Goal: Task Accomplishment & Management: Use online tool/utility

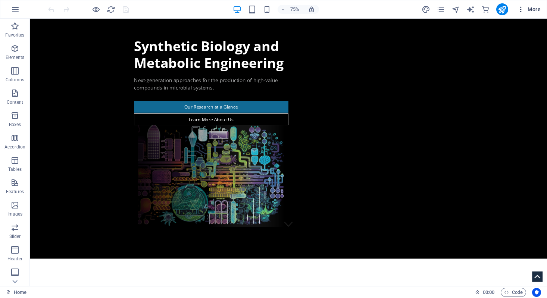
scroll to position [66, 0]
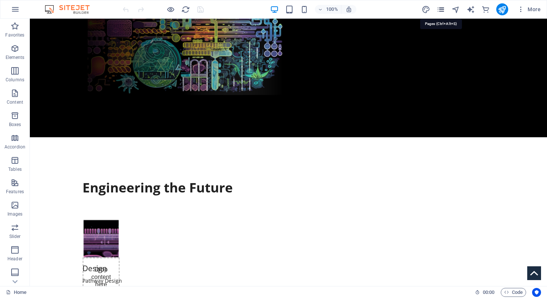
click at [312, 10] on icon "pages" at bounding box center [441, 9] width 9 height 9
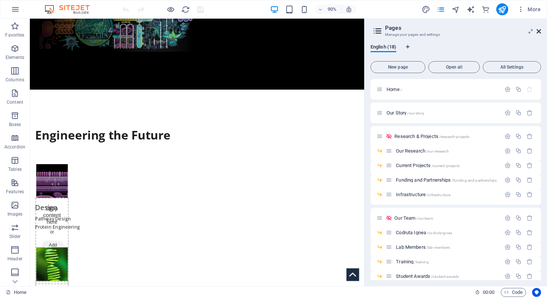
click at [312, 29] on icon at bounding box center [539, 31] width 4 height 6
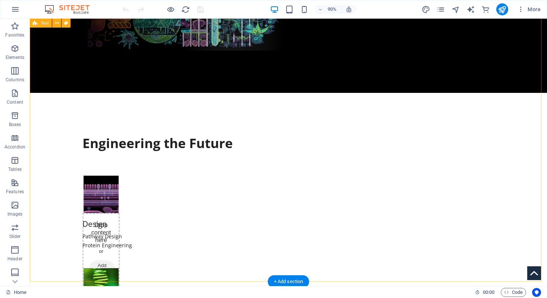
scroll to position [275, 0]
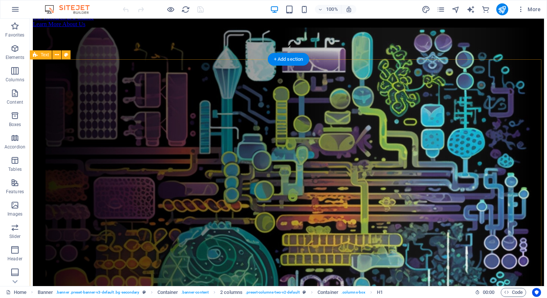
scroll to position [266, 0]
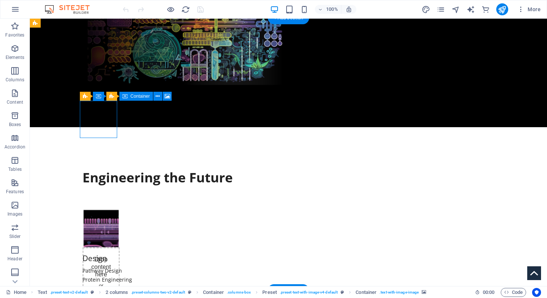
select select "px"
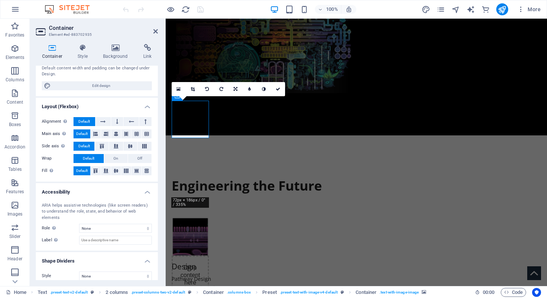
click at [117, 42] on div "Container Style Background Link Size Height 100 Default px rem % vh vw Min. hei…" at bounding box center [97, 162] width 134 height 248
click at [115, 46] on icon at bounding box center [115, 47] width 37 height 7
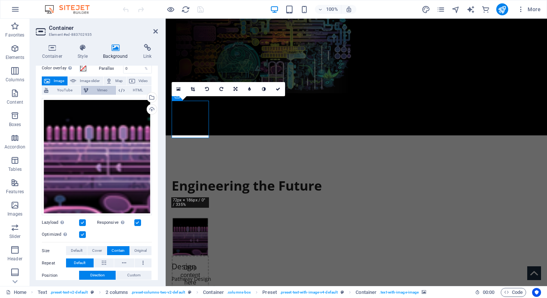
scroll to position [34, 0]
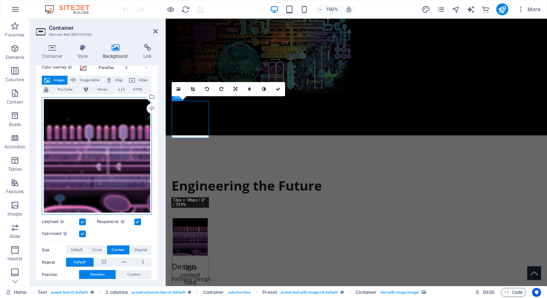
click at [93, 138] on div "Drag files here, click to choose files or select files from Files or our free s…" at bounding box center [97, 156] width 110 height 118
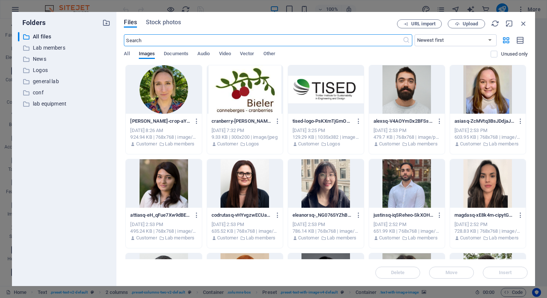
scroll to position [404, 0]
click at [52, 69] on p "Logos" at bounding box center [65, 70] width 64 height 9
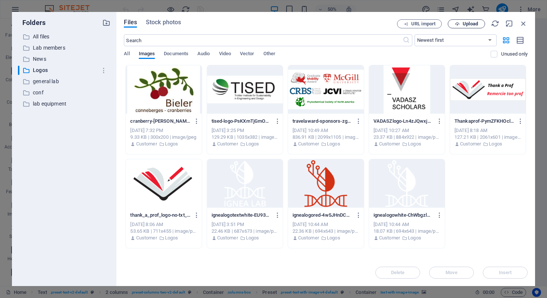
click at [461, 25] on span "Upload" at bounding box center [466, 24] width 31 height 5
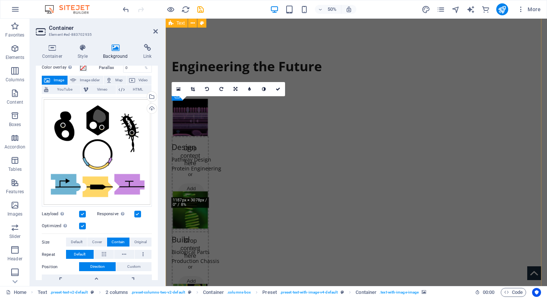
scroll to position [285, 0]
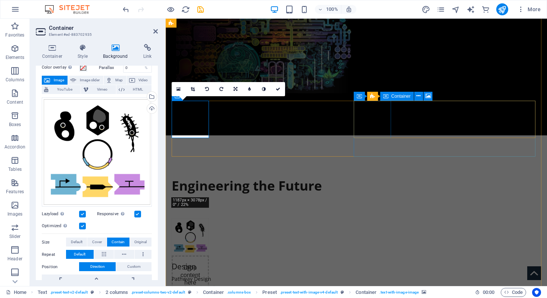
select select "px"
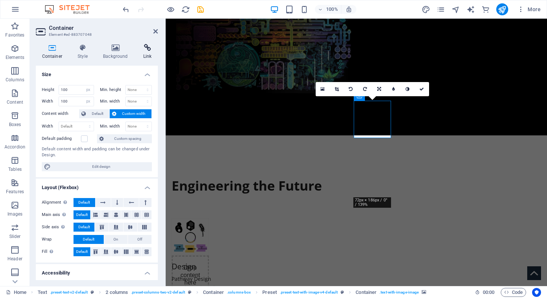
click at [142, 47] on icon at bounding box center [147, 47] width 21 height 7
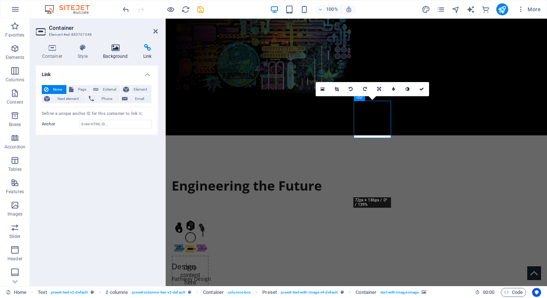
click at [110, 52] on h4 "Background" at bounding box center [117, 52] width 40 height 16
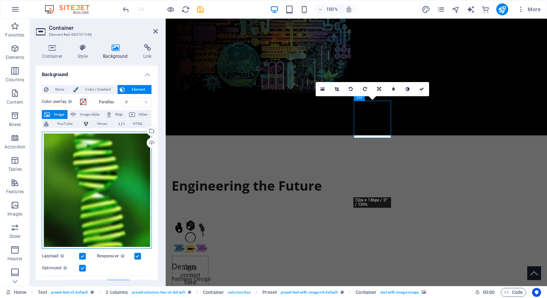
click at [78, 157] on div "Drag files here, click to choose files or select files from Files or our free s…" at bounding box center [97, 191] width 110 height 118
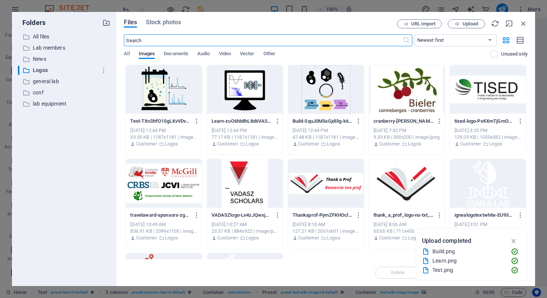
scroll to position [404, 0]
click at [323, 90] on div at bounding box center [326, 89] width 76 height 49
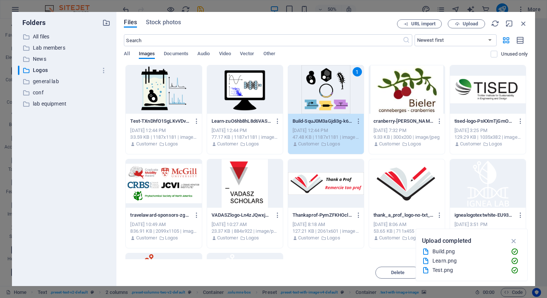
click at [323, 90] on div "1" at bounding box center [326, 89] width 76 height 49
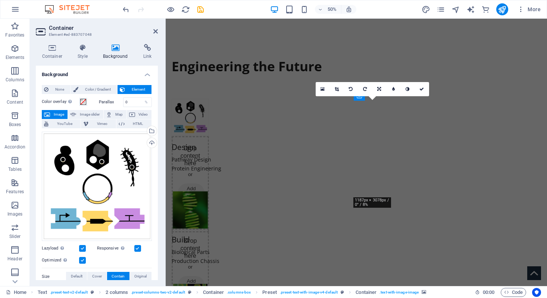
scroll to position [285, 0]
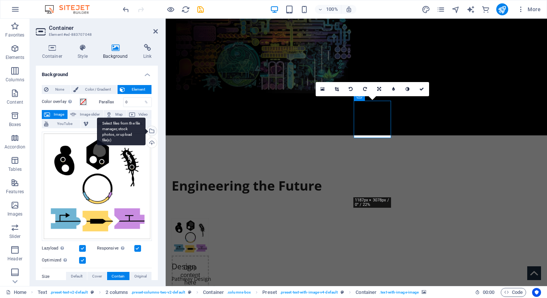
click at [146, 132] on div "Select files from the file manager, stock photos, or upload file(s)" at bounding box center [121, 132] width 49 height 28
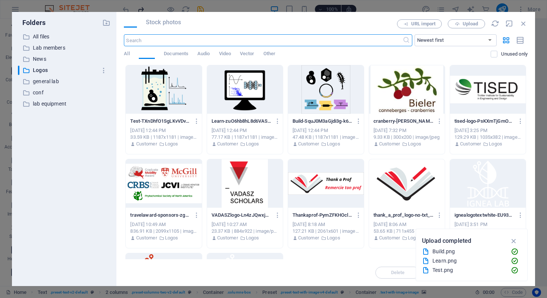
scroll to position [404, 0]
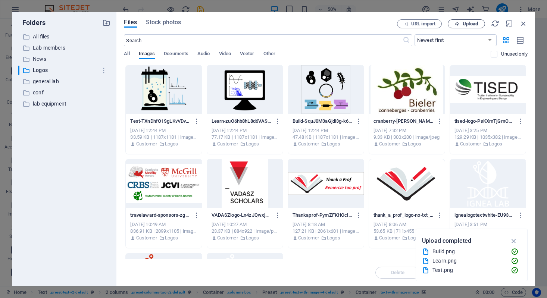
click at [466, 23] on span "Upload" at bounding box center [470, 24] width 15 height 4
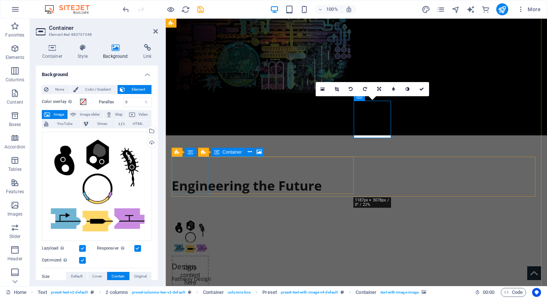
select select "px"
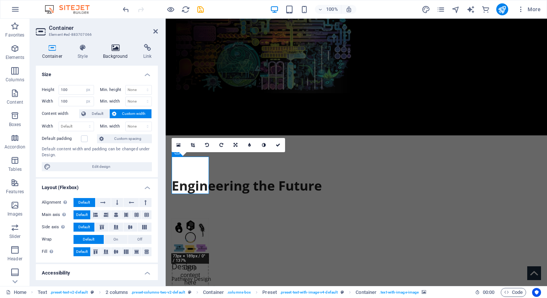
click at [111, 59] on h4 "Background" at bounding box center [117, 52] width 40 height 16
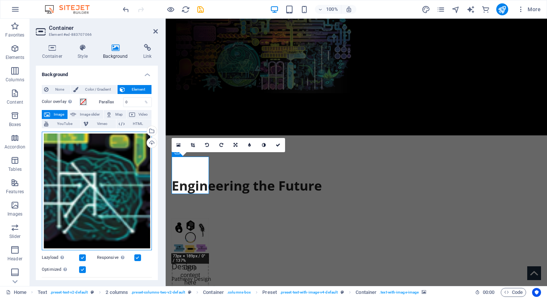
click at [105, 181] on div "Drag files here, click to choose files or select files from Files or our free s…" at bounding box center [97, 191] width 110 height 119
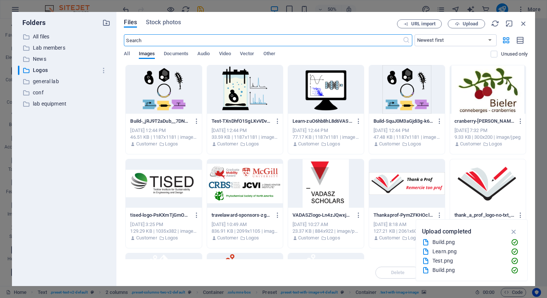
scroll to position [404, 0]
click at [218, 91] on div at bounding box center [245, 89] width 76 height 49
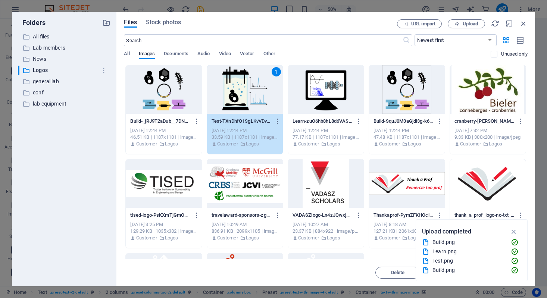
click at [218, 91] on div "1" at bounding box center [245, 89] width 76 height 49
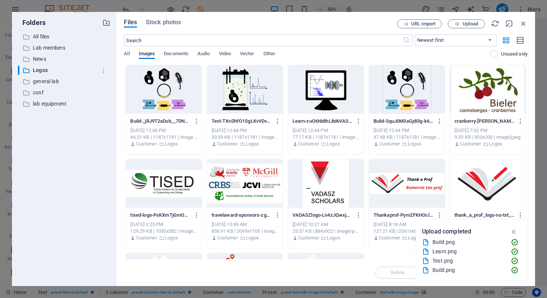
click at [218, 91] on div at bounding box center [245, 89] width 76 height 49
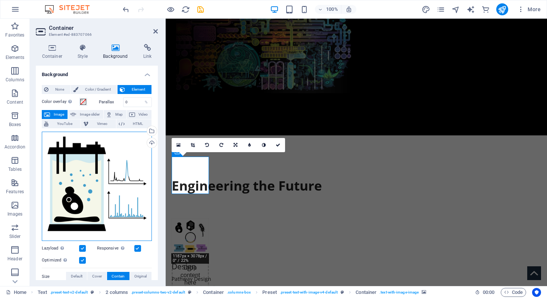
click at [74, 172] on div "Drag files here, click to choose files or select files from Files or our free s…" at bounding box center [97, 187] width 110 height 110
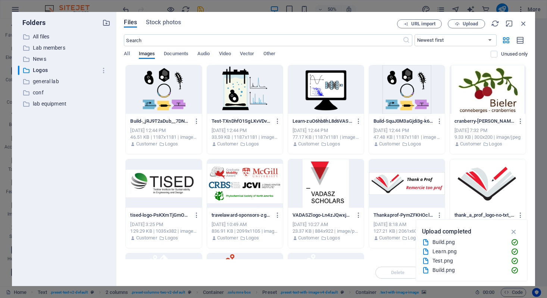
click at [336, 78] on div at bounding box center [326, 89] width 76 height 49
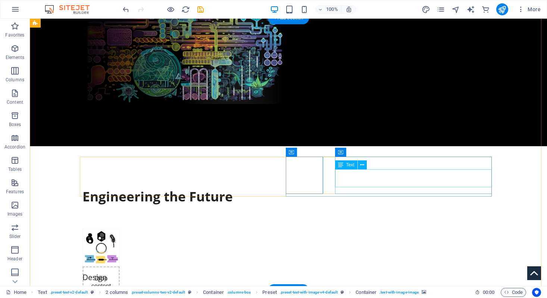
select select "px"
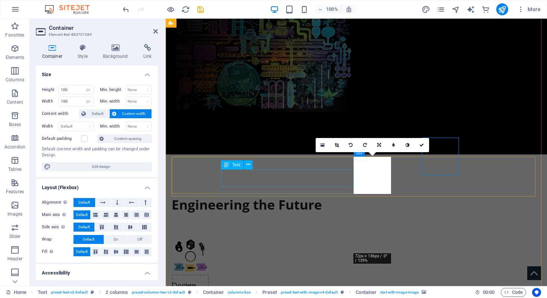
scroll to position [285, 0]
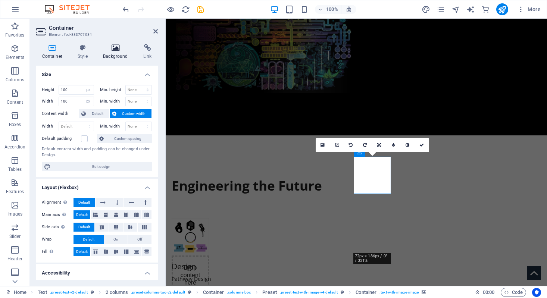
click at [114, 56] on h4 "Background" at bounding box center [117, 52] width 40 height 16
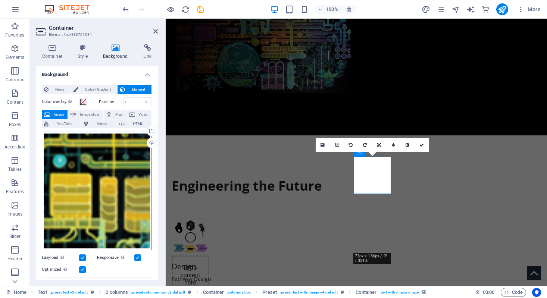
click at [60, 154] on div "Drag files here, click to choose files or select files from Files or our free s…" at bounding box center [97, 191] width 110 height 119
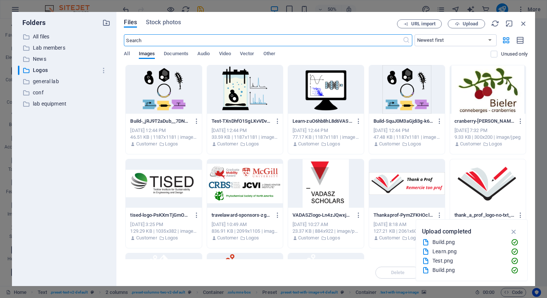
click at [228, 87] on div at bounding box center [245, 89] width 76 height 49
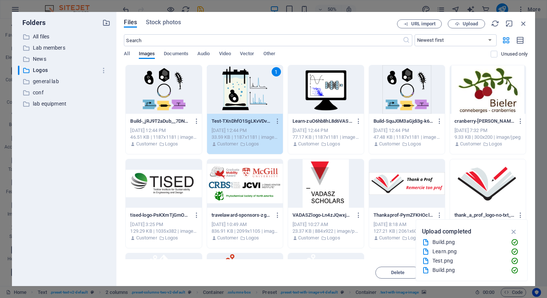
click at [228, 87] on div "1" at bounding box center [245, 89] width 76 height 49
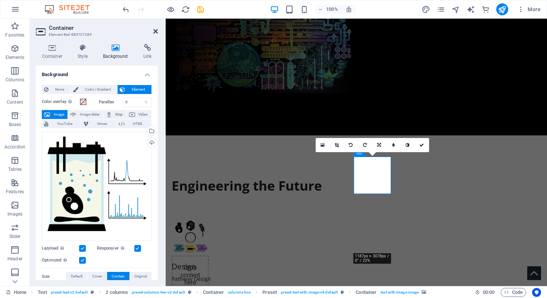
click at [153, 28] on icon at bounding box center [155, 31] width 4 height 6
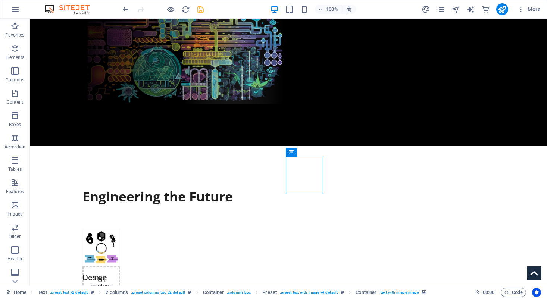
click at [200, 9] on icon "save" at bounding box center [200, 9] width 9 height 9
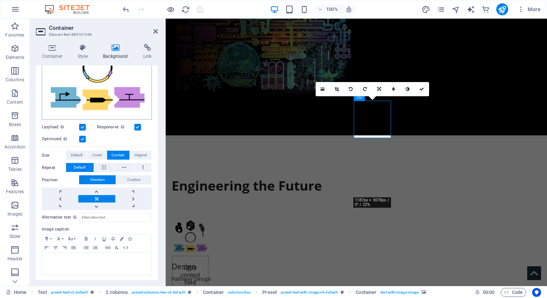
scroll to position [0, 0]
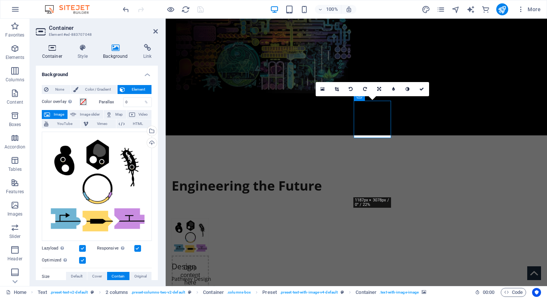
click at [61, 50] on icon at bounding box center [52, 47] width 33 height 7
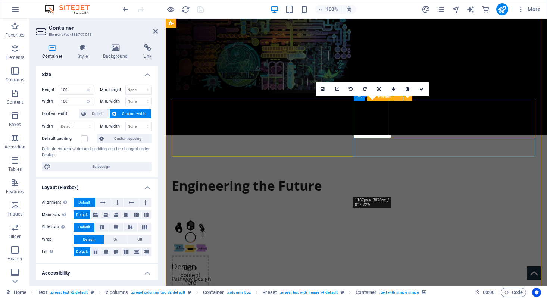
select select "rem"
select select "px"
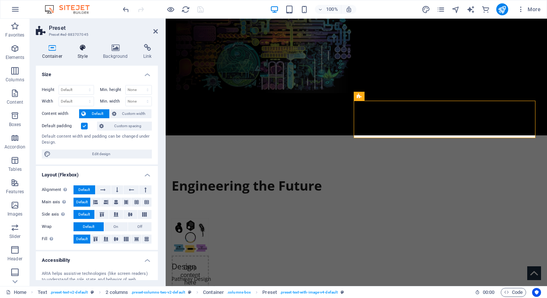
click at [84, 54] on h4 "Style" at bounding box center [84, 52] width 25 height 16
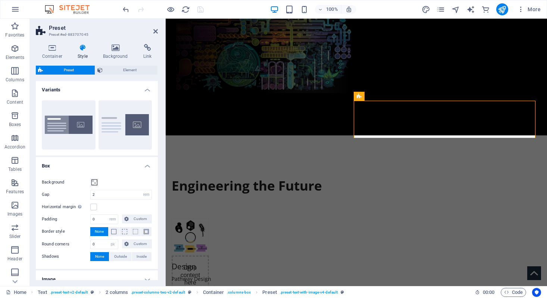
scroll to position [38, 0]
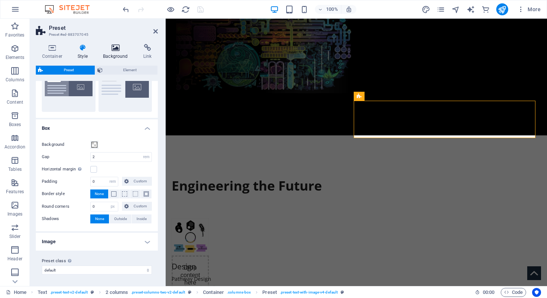
click at [113, 57] on h4 "Background" at bounding box center [117, 52] width 40 height 16
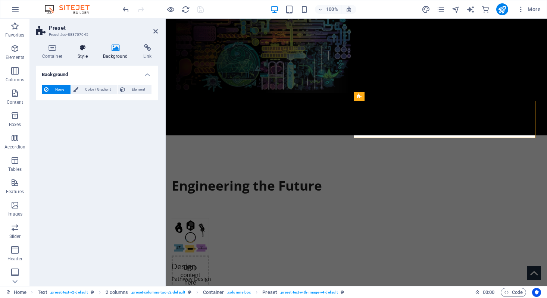
click at [87, 50] on icon at bounding box center [83, 47] width 22 height 7
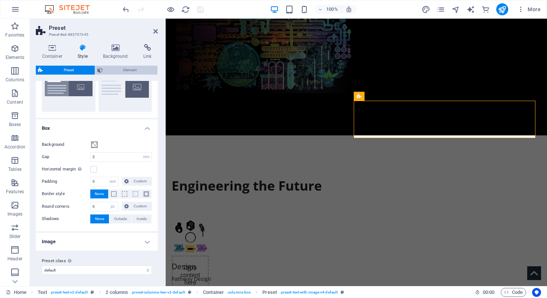
click at [112, 71] on span "Element" at bounding box center [130, 70] width 51 height 9
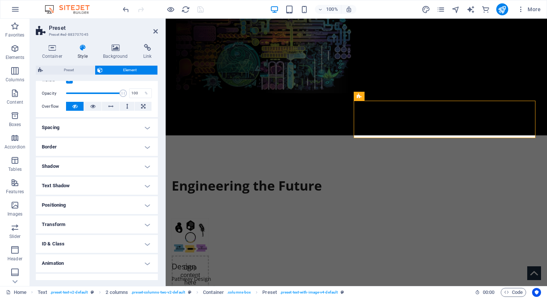
scroll to position [116, 0]
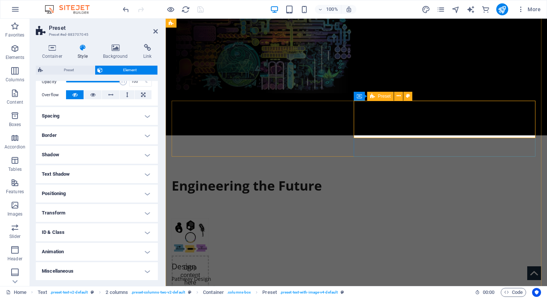
click at [371, 96] on icon at bounding box center [372, 96] width 5 height 9
click at [76, 66] on span "Preset" at bounding box center [68, 70] width 47 height 9
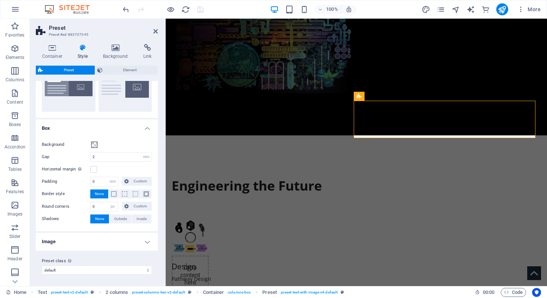
scroll to position [0, 0]
click at [74, 246] on h4 "Image" at bounding box center [97, 242] width 122 height 18
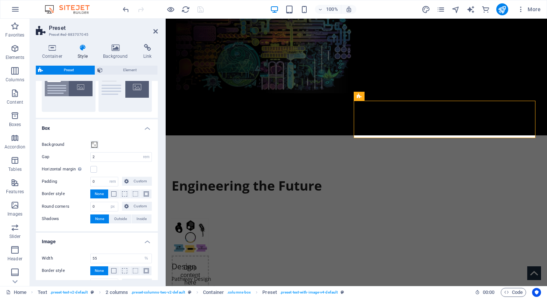
scroll to position [95, 0]
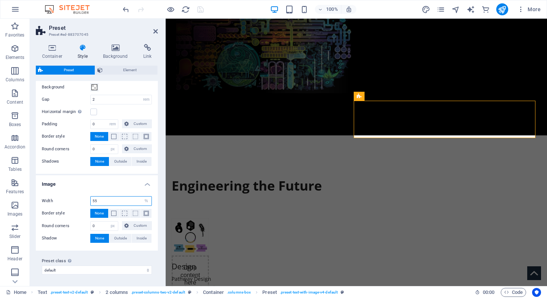
click at [105, 200] on input "55" at bounding box center [121, 201] width 61 height 9
type input "60"
click at [155, 32] on icon at bounding box center [155, 31] width 4 height 6
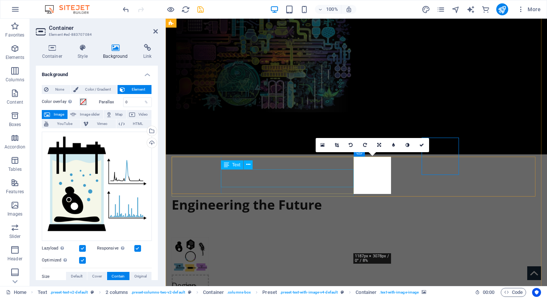
scroll to position [285, 0]
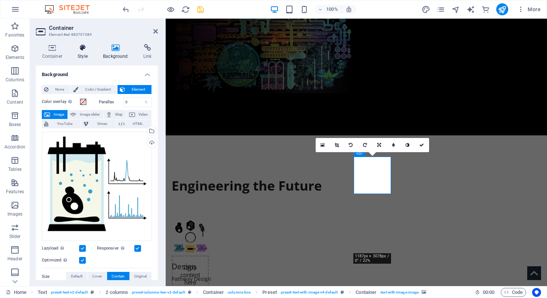
click at [84, 45] on icon at bounding box center [83, 47] width 22 height 7
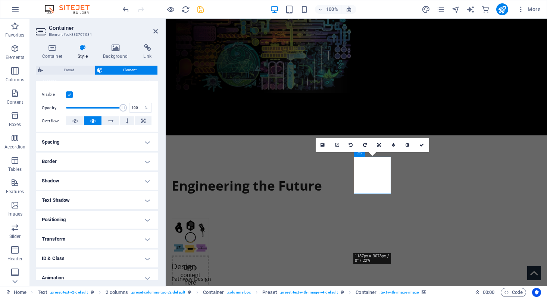
scroll to position [106, 0]
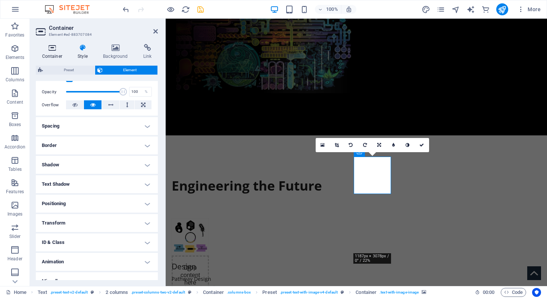
click at [47, 50] on icon at bounding box center [52, 47] width 33 height 7
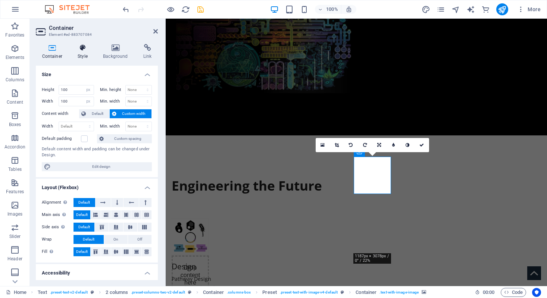
click at [78, 48] on icon at bounding box center [83, 47] width 22 height 7
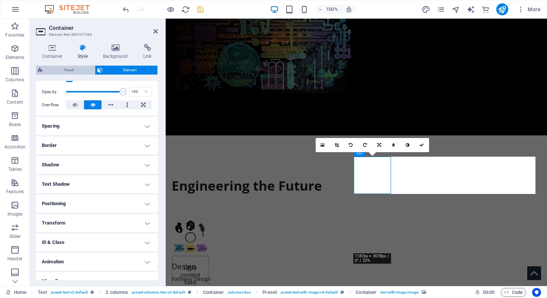
click at [69, 72] on span "Preset" at bounding box center [68, 70] width 47 height 9
select select "rem"
select select "px"
select select "%"
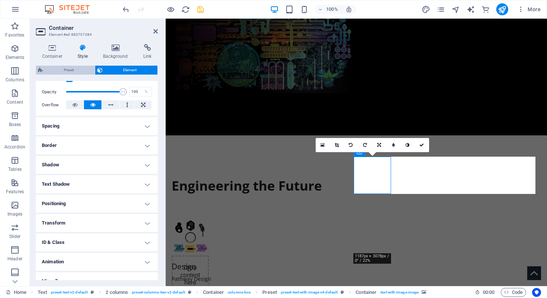
select select "px"
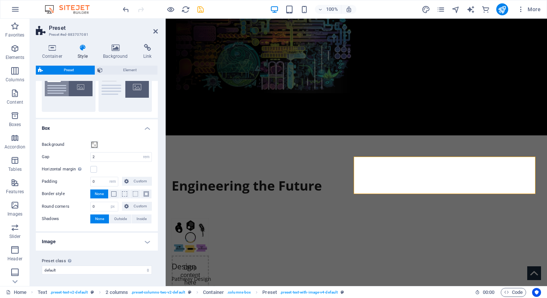
click at [61, 244] on h4 "Image" at bounding box center [97, 242] width 122 height 18
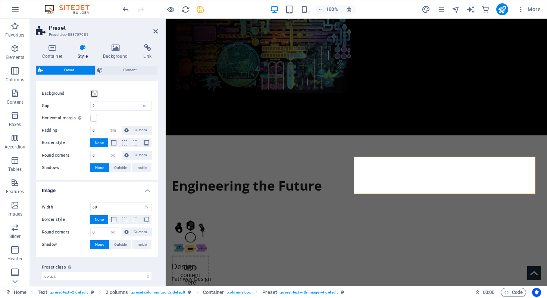
scroll to position [95, 0]
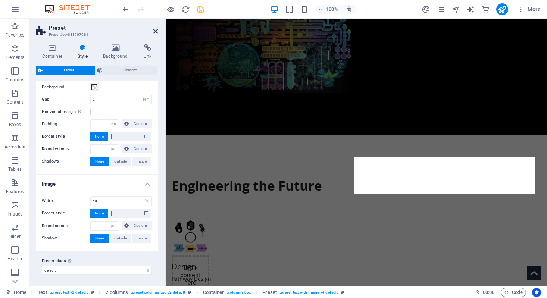
click at [156, 31] on icon at bounding box center [155, 31] width 4 height 6
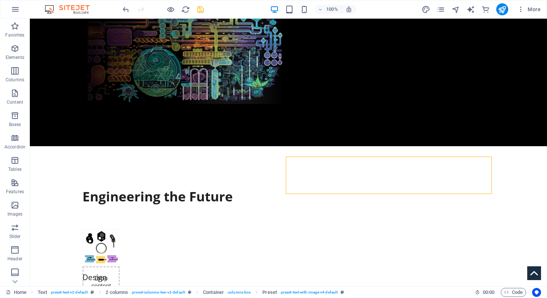
click at [202, 11] on icon "save" at bounding box center [200, 9] width 9 height 9
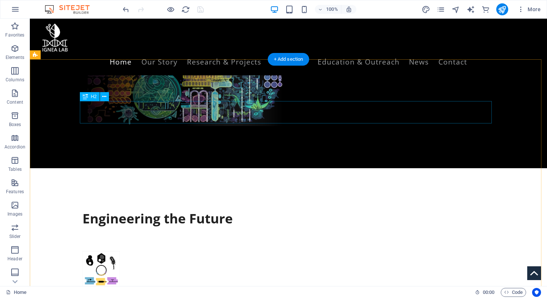
scroll to position [224, 0]
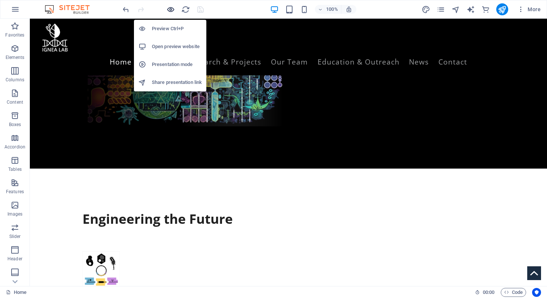
click at [170, 6] on icon "button" at bounding box center [170, 9] width 9 height 9
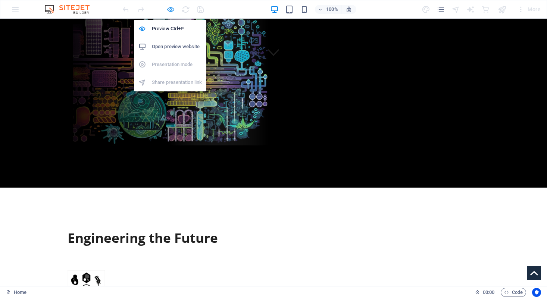
click at [170, 6] on icon "button" at bounding box center [170, 9] width 9 height 9
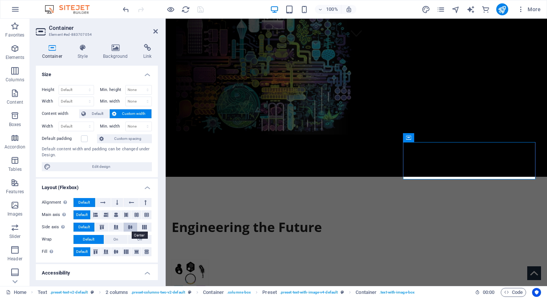
click at [128, 228] on icon at bounding box center [130, 227] width 9 height 4
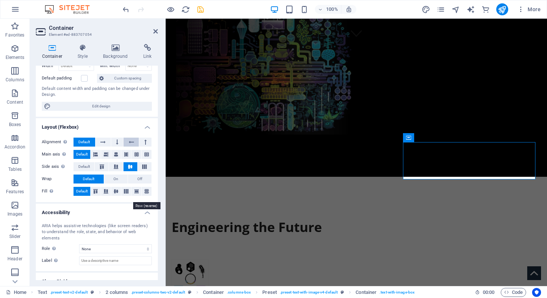
scroll to position [81, 0]
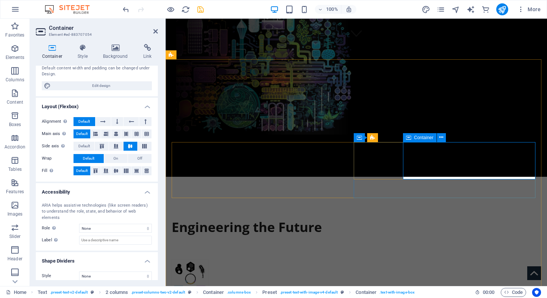
click at [377, 138] on div "Preset" at bounding box center [380, 137] width 27 height 9
select select "rem"
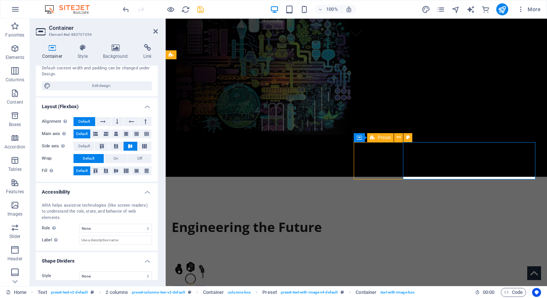
select select "rem"
select select "px"
select select "%"
select select "px"
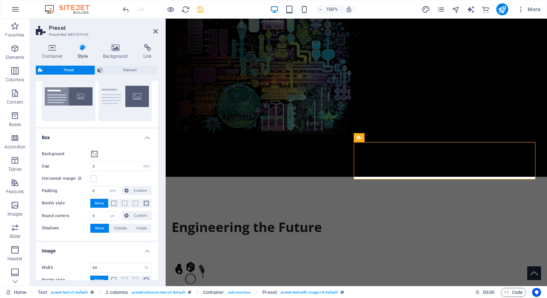
scroll to position [27, 0]
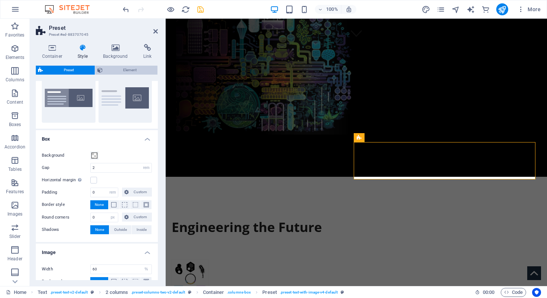
click at [109, 66] on span "Element" at bounding box center [130, 70] width 51 height 9
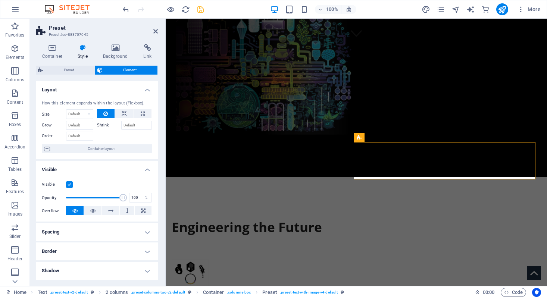
scroll to position [4, 0]
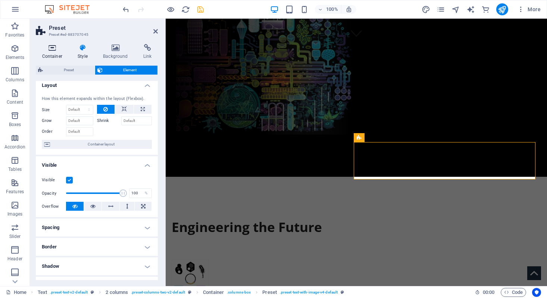
click at [55, 53] on h4 "Container" at bounding box center [54, 52] width 36 height 16
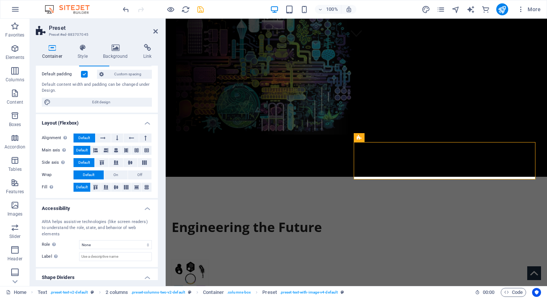
scroll to position [68, 0]
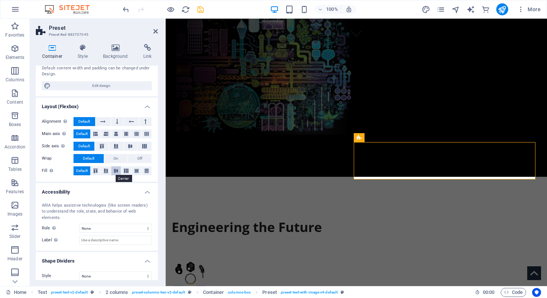
click at [114, 170] on icon at bounding box center [116, 171] width 9 height 4
click at [83, 171] on span "Default" at bounding box center [82, 170] width 12 height 9
click at [128, 144] on icon at bounding box center [130, 146] width 9 height 4
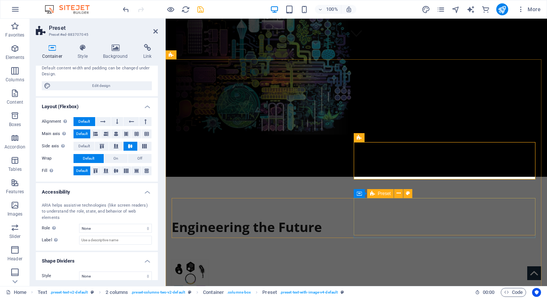
select select "rem"
select select "px"
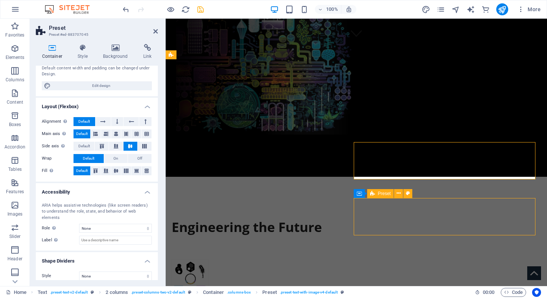
select select "%"
select select "px"
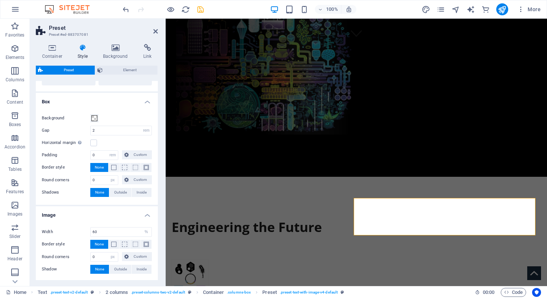
scroll to position [95, 0]
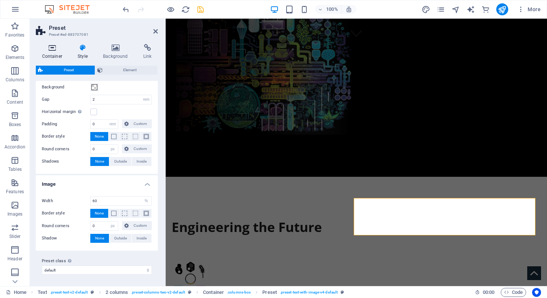
click at [53, 50] on icon at bounding box center [52, 47] width 33 height 7
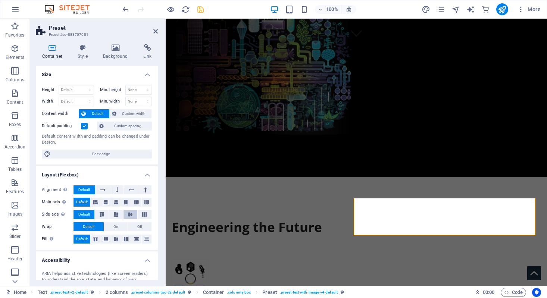
click at [130, 215] on icon at bounding box center [130, 214] width 9 height 4
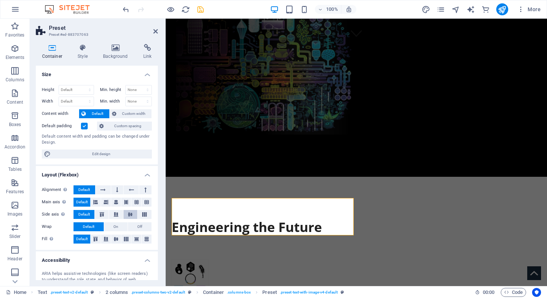
click at [131, 215] on icon at bounding box center [130, 214] width 9 height 4
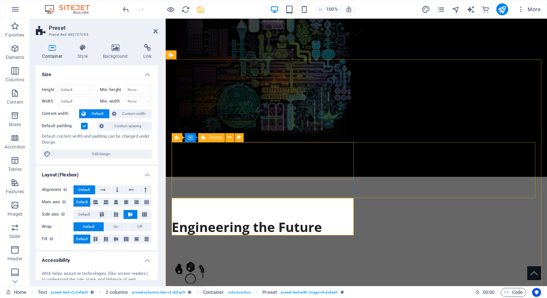
click at [213, 260] on div "Drop content here or Add elements Paste clipboard Design Pathway Design Protein…" at bounding box center [264, 297] width 185 height 74
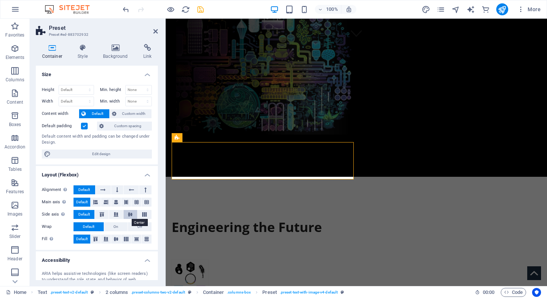
click at [129, 214] on icon at bounding box center [130, 214] width 9 height 4
click at [91, 54] on h4 "Style" at bounding box center [84, 52] width 25 height 16
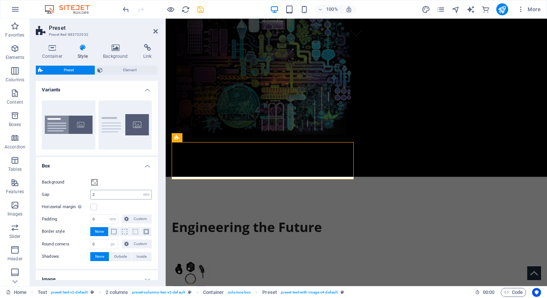
scroll to position [38, 0]
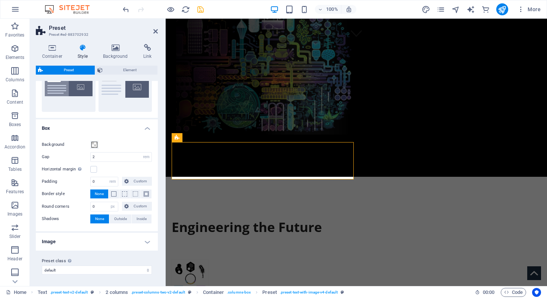
click at [84, 249] on h4 "Image" at bounding box center [97, 242] width 122 height 18
click at [98, 258] on input "60" at bounding box center [121, 258] width 61 height 9
type input "55"
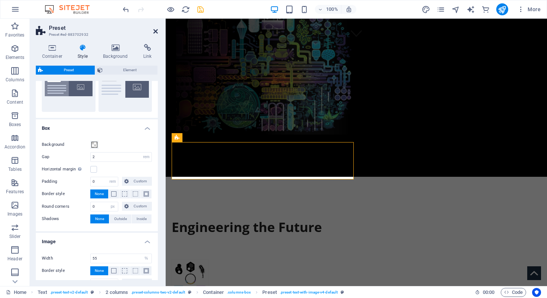
click at [156, 31] on icon at bounding box center [155, 31] width 4 height 6
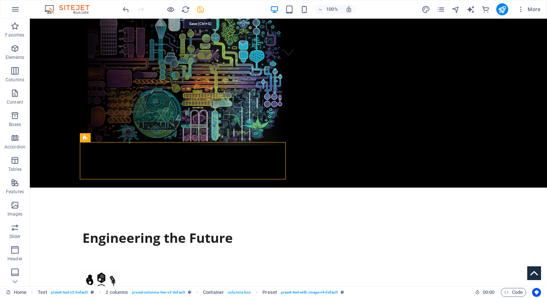
click at [197, 13] on icon "save" at bounding box center [200, 9] width 9 height 9
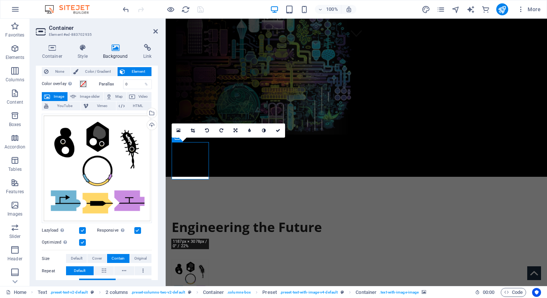
scroll to position [0, 0]
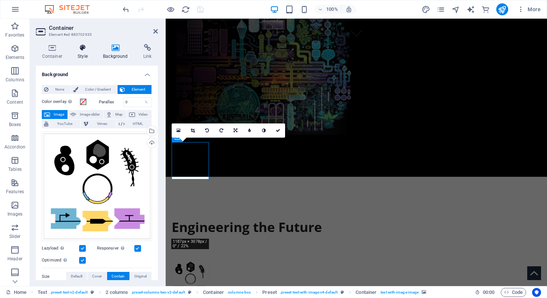
click at [88, 49] on icon at bounding box center [83, 47] width 22 height 7
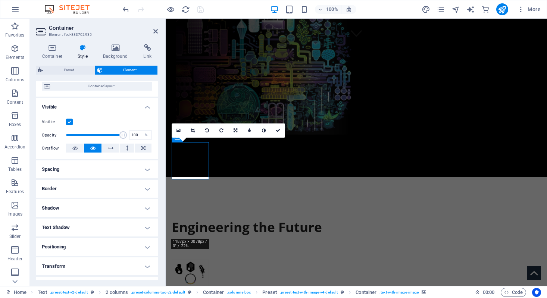
scroll to position [116, 0]
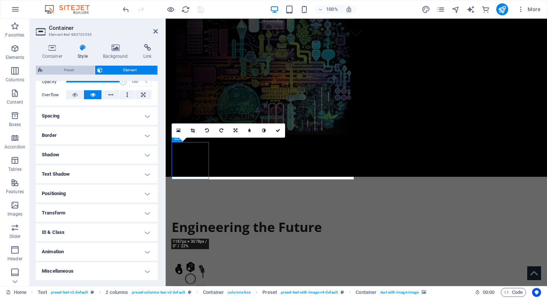
click at [62, 66] on span "Preset" at bounding box center [68, 70] width 47 height 9
select select "rem"
select select "px"
select select "%"
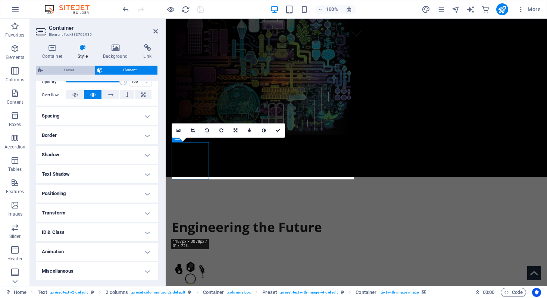
select select "px"
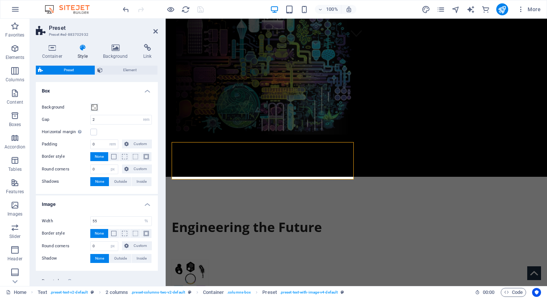
scroll to position [80, 0]
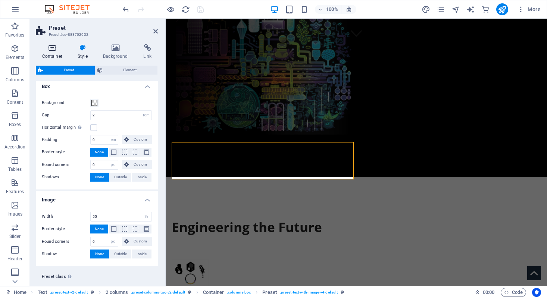
click at [50, 46] on icon at bounding box center [52, 47] width 33 height 7
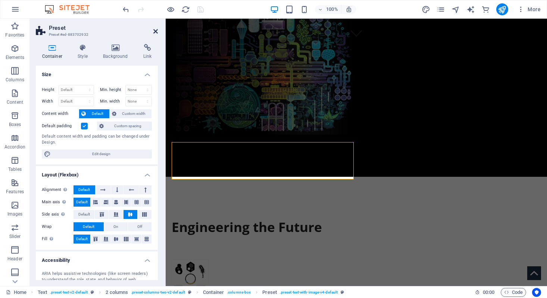
click at [155, 31] on icon at bounding box center [155, 31] width 4 height 6
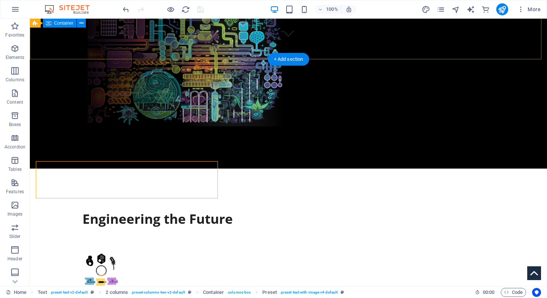
scroll to position [224, 0]
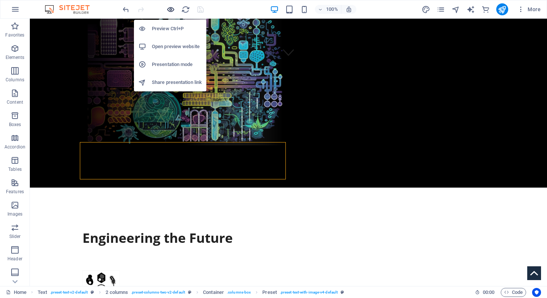
click at [169, 13] on icon "button" at bounding box center [170, 9] width 9 height 9
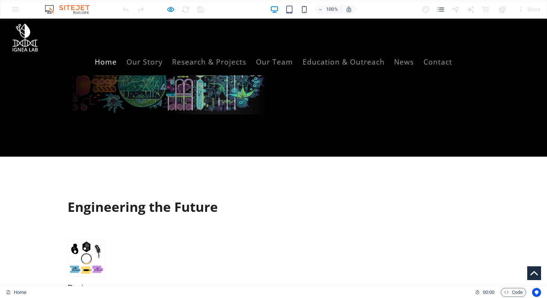
scroll to position [236, 0]
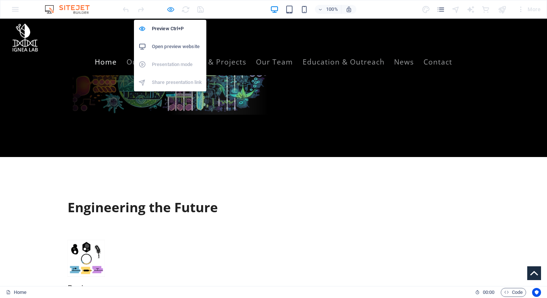
click at [171, 7] on icon "button" at bounding box center [170, 9] width 9 height 9
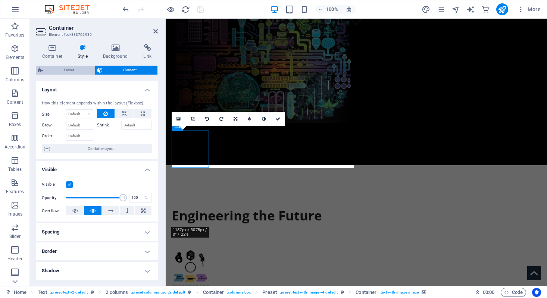
click at [87, 73] on span "Preset" at bounding box center [68, 70] width 47 height 9
select select "rem"
select select "px"
select select "%"
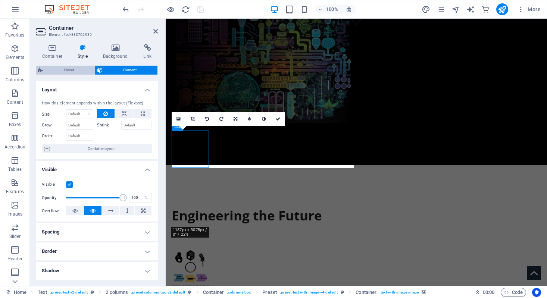
select select "px"
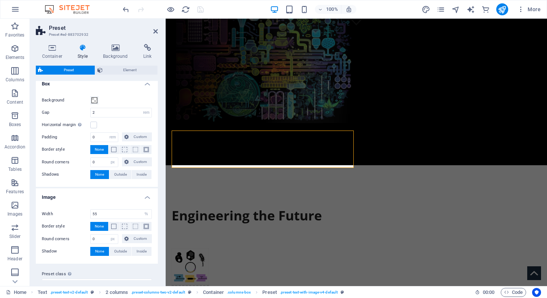
scroll to position [81, 0]
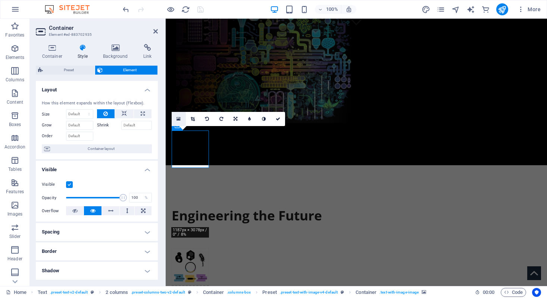
click at [178, 117] on icon at bounding box center [179, 118] width 4 height 5
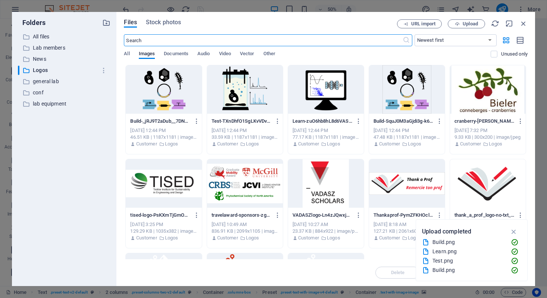
click at [171, 90] on div at bounding box center [164, 89] width 76 height 49
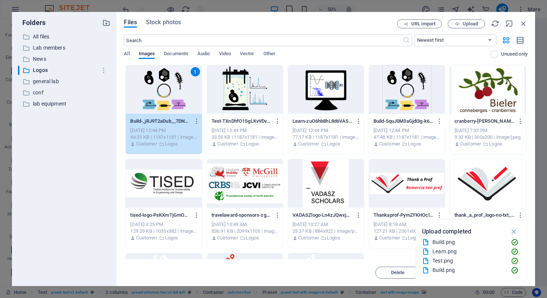
click at [171, 90] on div "1" at bounding box center [164, 89] width 76 height 49
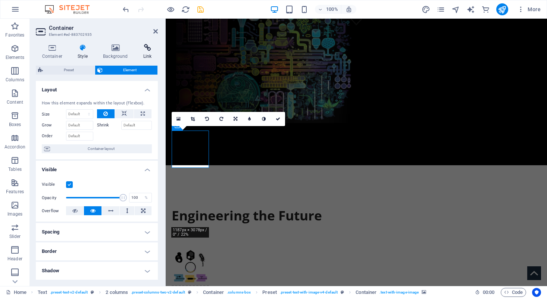
click at [148, 55] on h4 "Link" at bounding box center [147, 52] width 21 height 16
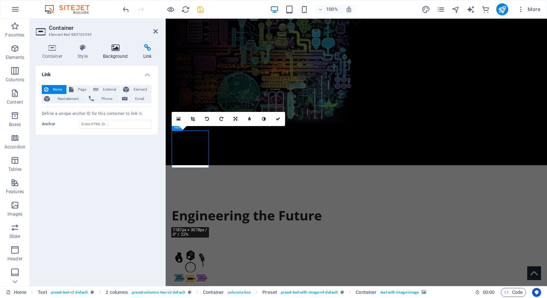
click at [122, 55] on h4 "Background" at bounding box center [117, 52] width 40 height 16
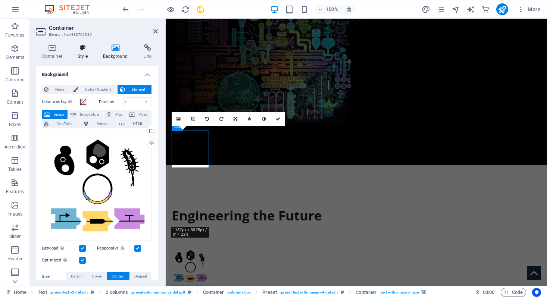
click at [89, 50] on icon at bounding box center [83, 47] width 22 height 7
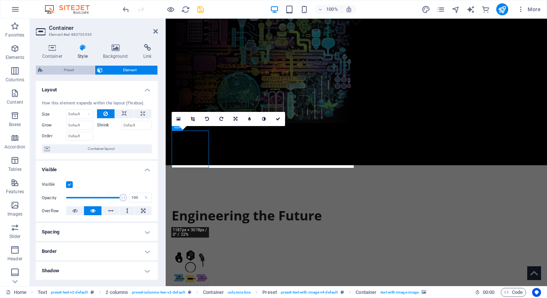
click at [60, 72] on span "Preset" at bounding box center [68, 70] width 47 height 9
select select "rem"
select select "px"
select select "%"
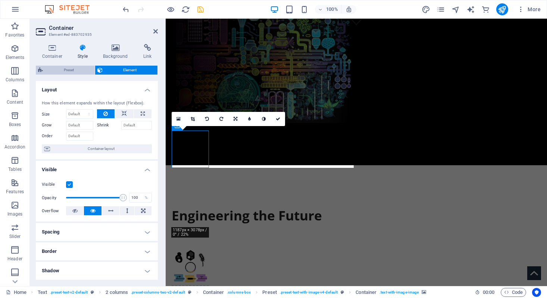
select select "px"
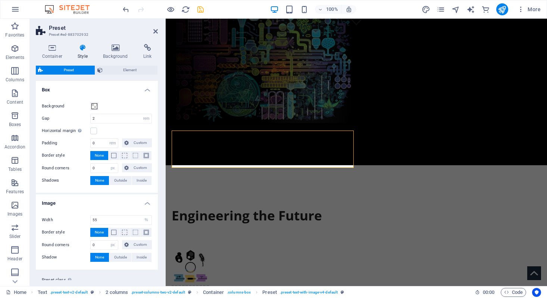
scroll to position [95, 0]
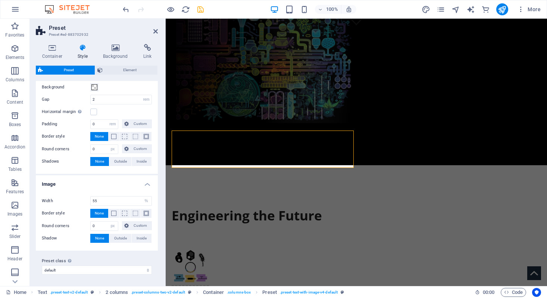
click at [93, 263] on label "Preset class Above chosen variant and settings affect all elements which carry …" at bounding box center [97, 261] width 110 height 9
click at [93, 266] on select "default boxed Add preset class" at bounding box center [97, 270] width 110 height 9
click at [92, 268] on select "default boxed Add preset class" at bounding box center [97, 270] width 110 height 9
click at [42, 266] on select "default boxed Add preset class" at bounding box center [97, 270] width 110 height 9
select select "preset-text-with-image-v4-default"
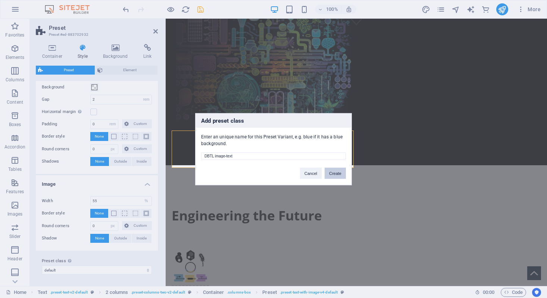
type input "DBTL image-text"
click at [336, 172] on button "Create" at bounding box center [335, 173] width 21 height 11
select select "preset-text-with-image-v4-dbtl-image-text"
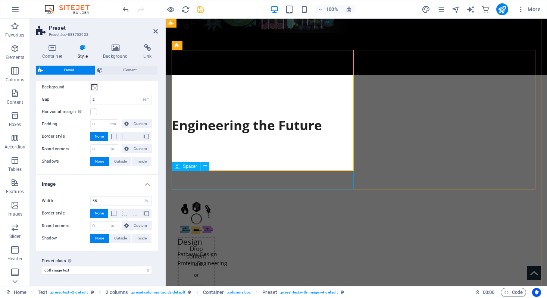
scroll to position [347, 0]
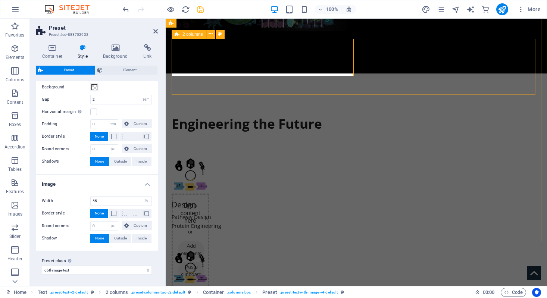
click at [177, 33] on icon at bounding box center [177, 34] width 5 height 9
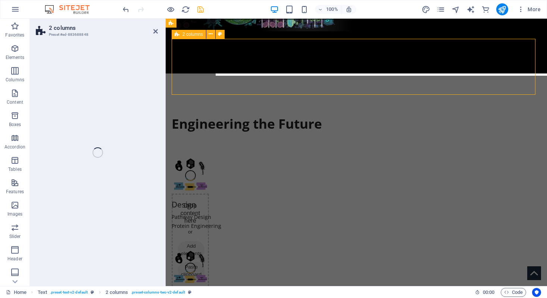
select select "rem"
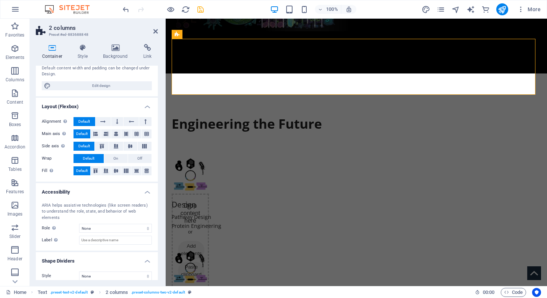
scroll to position [0, 0]
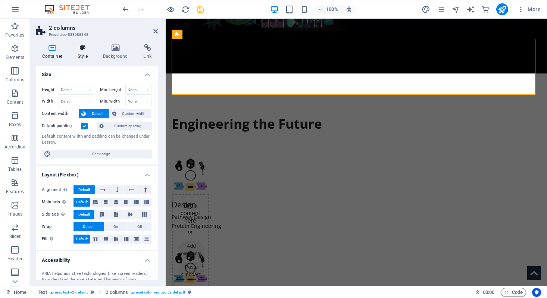
click at [89, 55] on h4 "Style" at bounding box center [84, 52] width 25 height 16
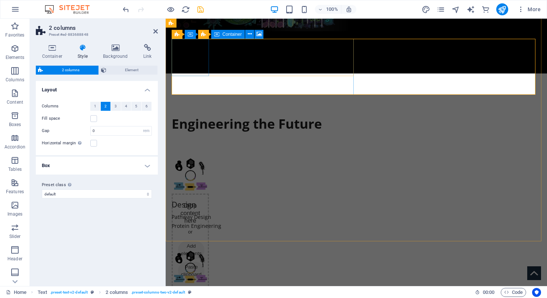
click at [196, 194] on div "Drop content here or Add elements Paste clipboard" at bounding box center [190, 242] width 37 height 96
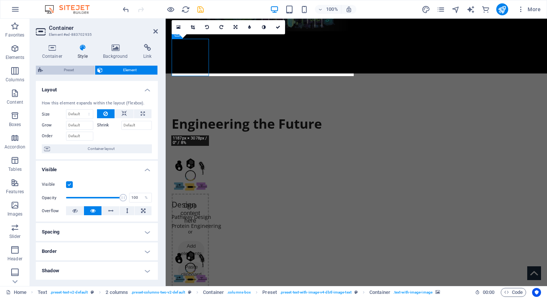
click at [68, 71] on span "Preset" at bounding box center [68, 70] width 47 height 9
select select "rem"
select select "px"
select select "%"
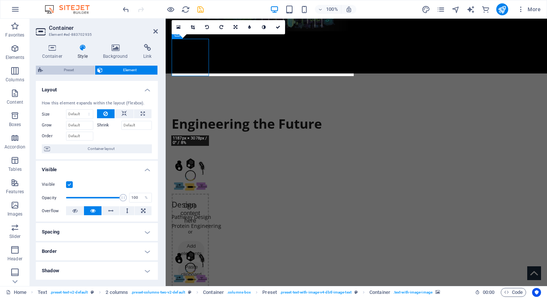
select select "px"
select select "preset-text-with-image-v4-dbtl-image-text"
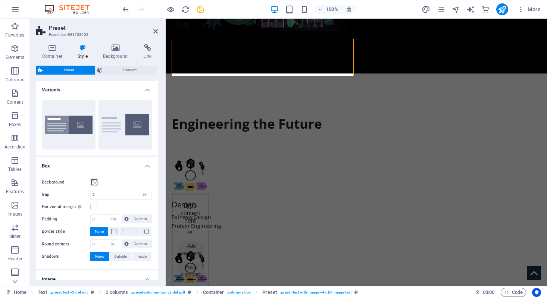
scroll to position [95, 0]
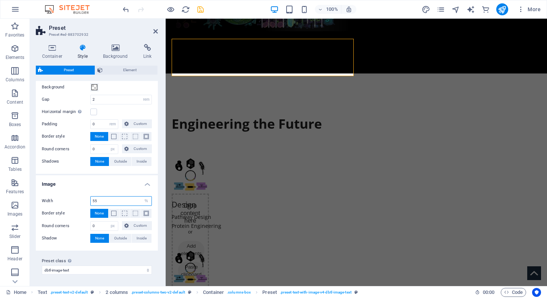
click at [102, 197] on input "55" at bounding box center [121, 201] width 61 height 9
click at [103, 198] on input "70" at bounding box center [121, 201] width 61 height 9
type input "55"
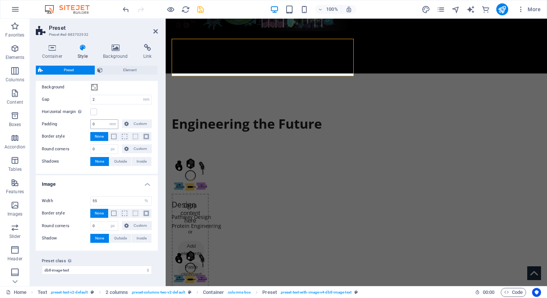
scroll to position [0, 0]
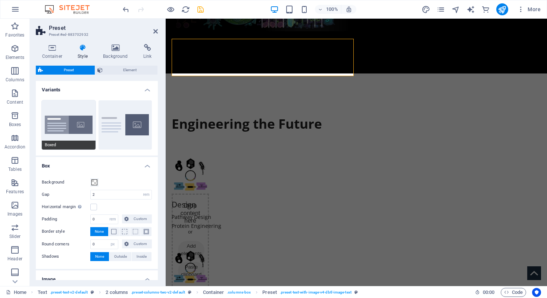
click at [74, 125] on button "Boxed" at bounding box center [69, 124] width 54 height 49
type input "0"
type input "2.5"
type input "50"
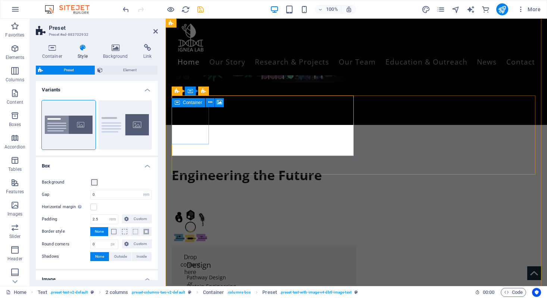
scroll to position [289, 0]
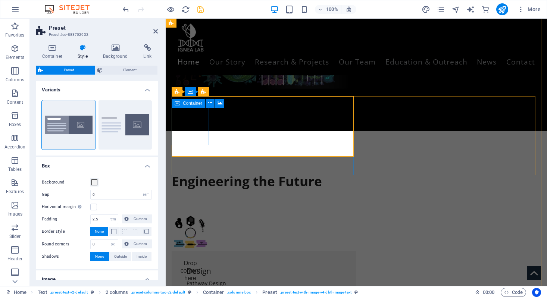
type input "2"
type input "0"
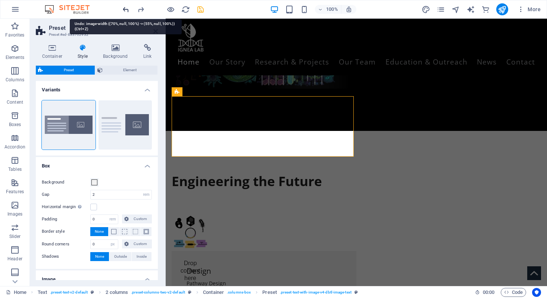
click at [127, 8] on icon "undo" at bounding box center [126, 9] width 9 height 9
type input "70"
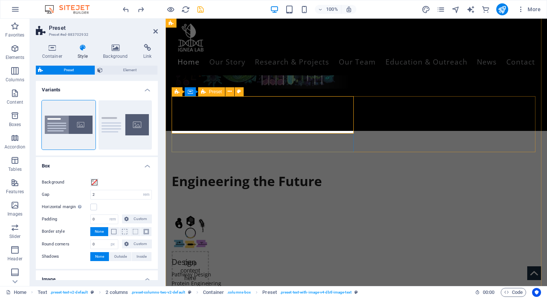
click at [218, 214] on div "Drop content here or Add elements Paste clipboard Design Pathway Design Protein…" at bounding box center [264, 251] width 185 height 74
click at [202, 251] on div "Drop content here or Add elements Paste clipboard" at bounding box center [190, 299] width 37 height 96
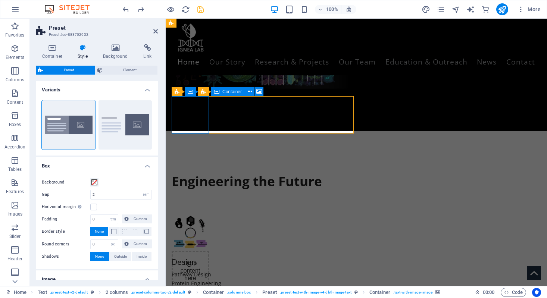
click at [202, 251] on div "Drop content here or Add elements Paste clipboard" at bounding box center [190, 299] width 37 height 96
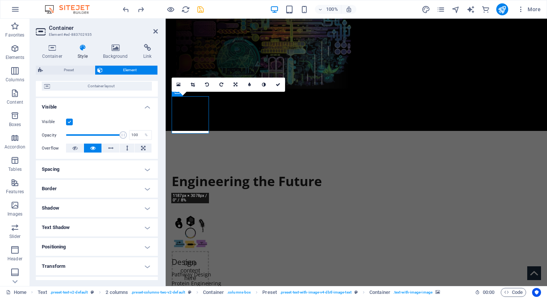
scroll to position [77, 0]
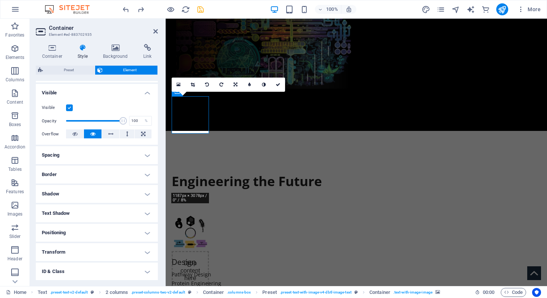
click at [101, 157] on h4 "Spacing" at bounding box center [97, 155] width 122 height 18
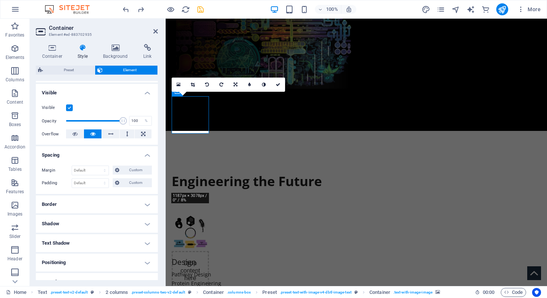
click at [102, 157] on h4 "Spacing" at bounding box center [97, 152] width 122 height 13
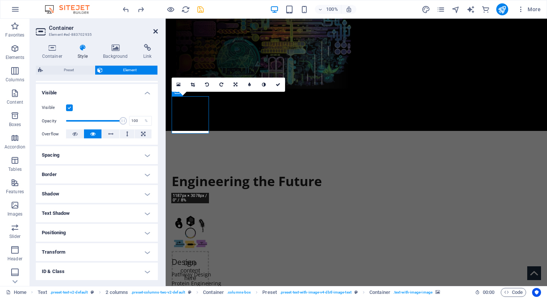
click at [155, 32] on icon at bounding box center [155, 31] width 4 height 6
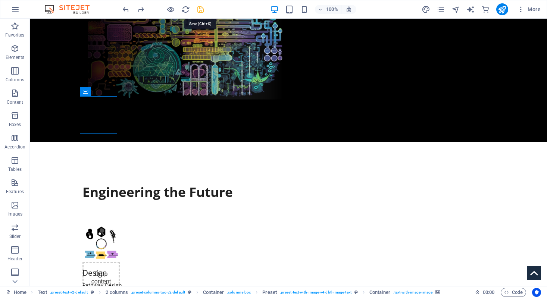
click at [200, 12] on icon "save" at bounding box center [200, 9] width 9 height 9
